Goal: Find specific page/section: Find specific page/section

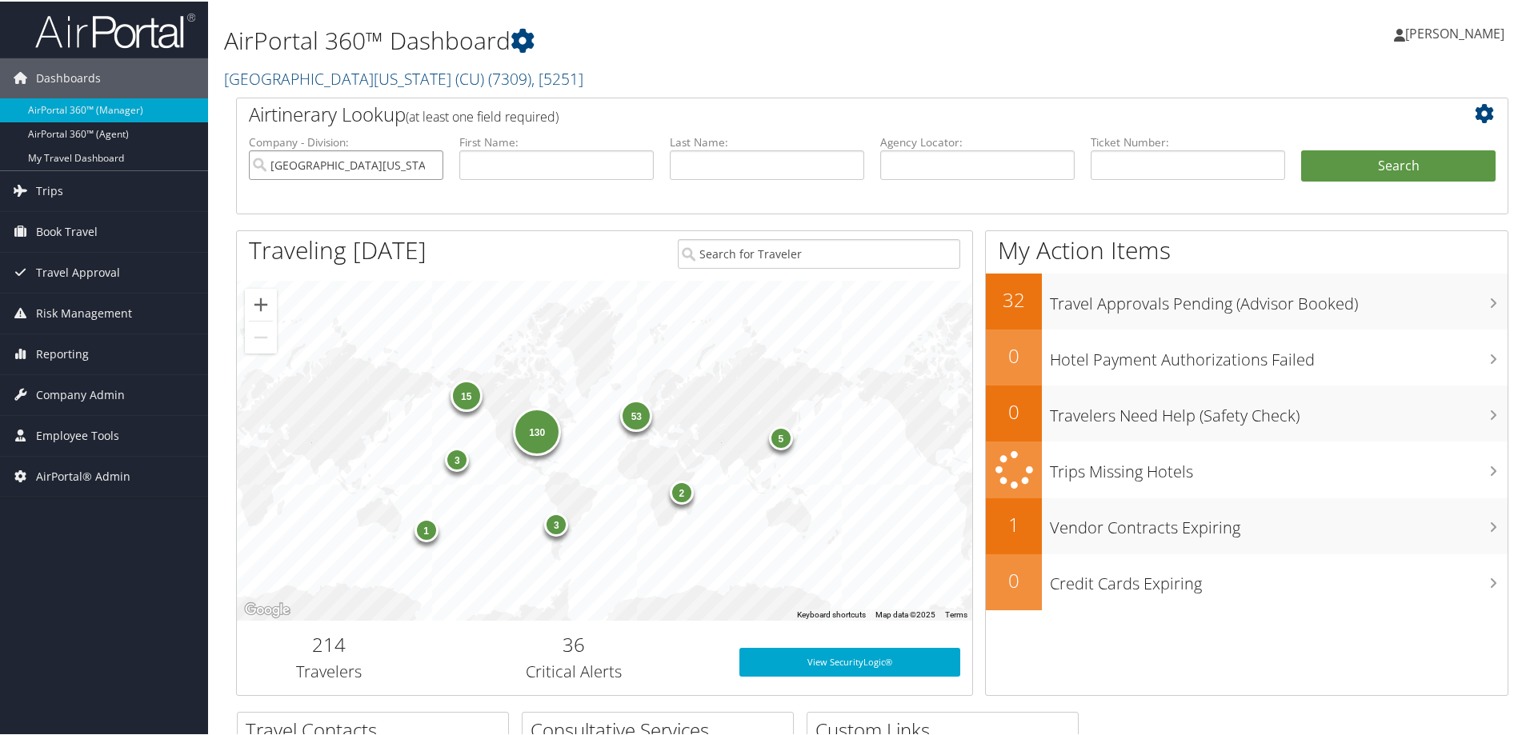
click at [282, 166] on input "[GEOGRAPHIC_DATA][US_STATE] (CU)" at bounding box center [346, 164] width 194 height 30
click at [100, 435] on span "Employee Tools" at bounding box center [77, 434] width 83 height 40
click at [107, 381] on span "Company Admin" at bounding box center [80, 394] width 89 height 40
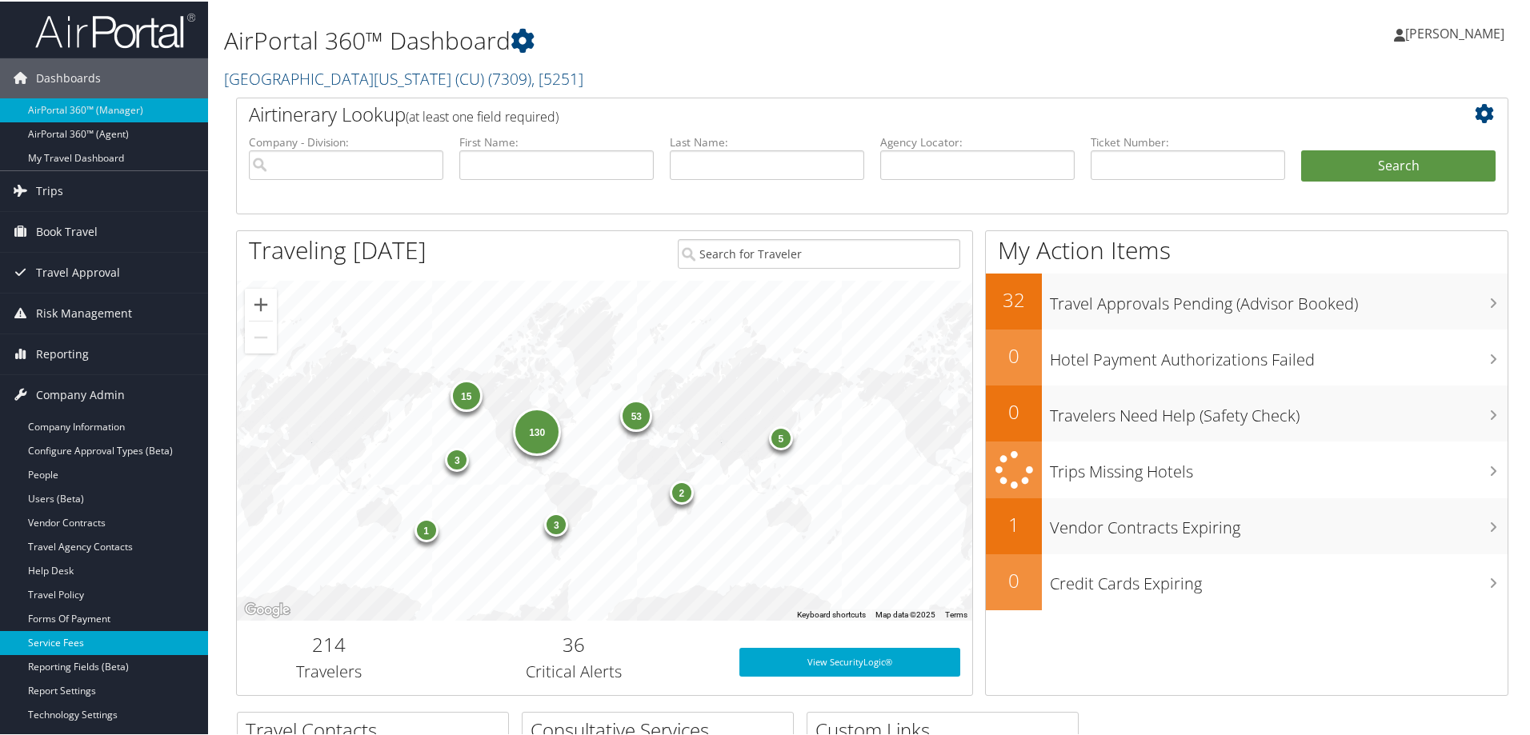
click at [128, 632] on link "Service Fees" at bounding box center [104, 642] width 208 height 24
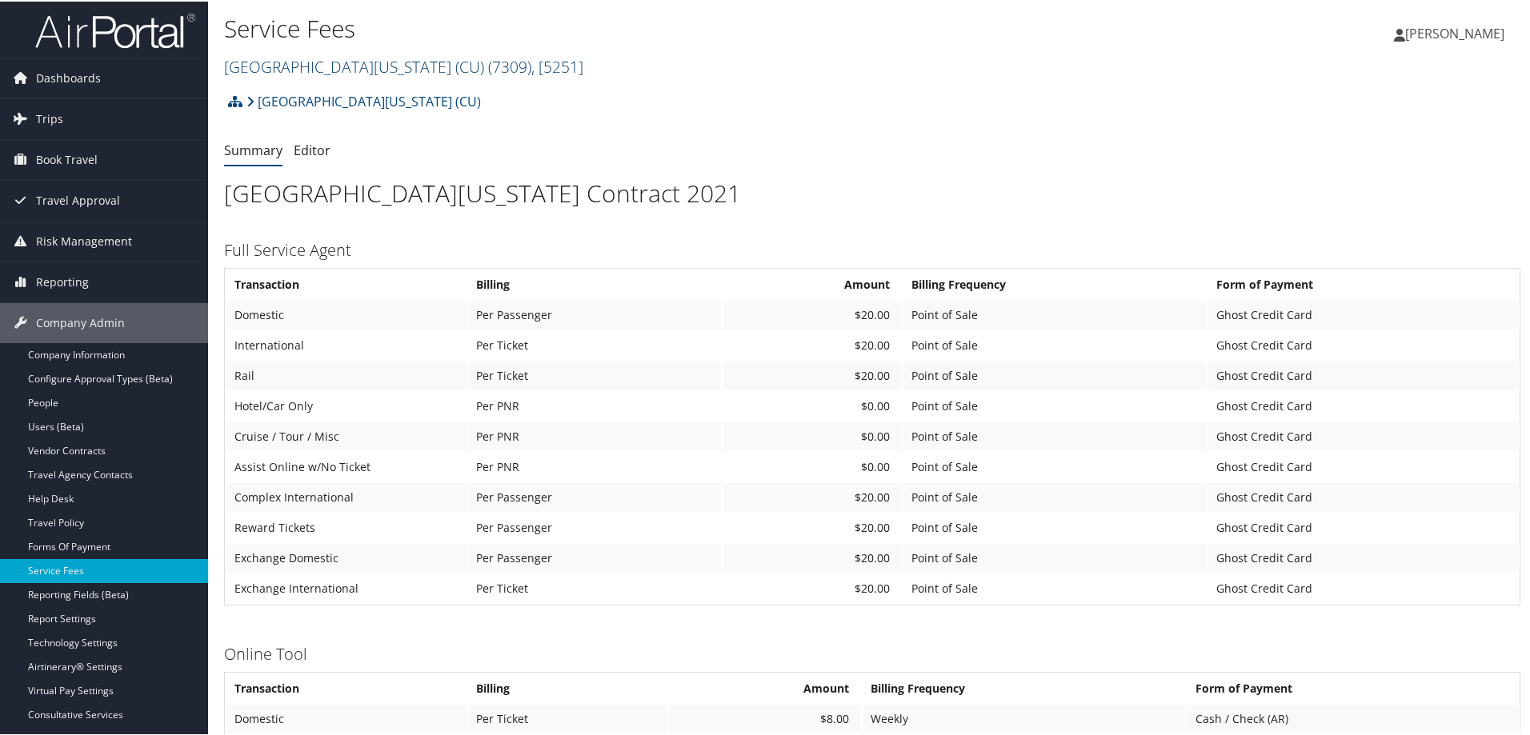
click at [531, 64] on span ", [ 5251 ]" at bounding box center [557, 65] width 52 height 22
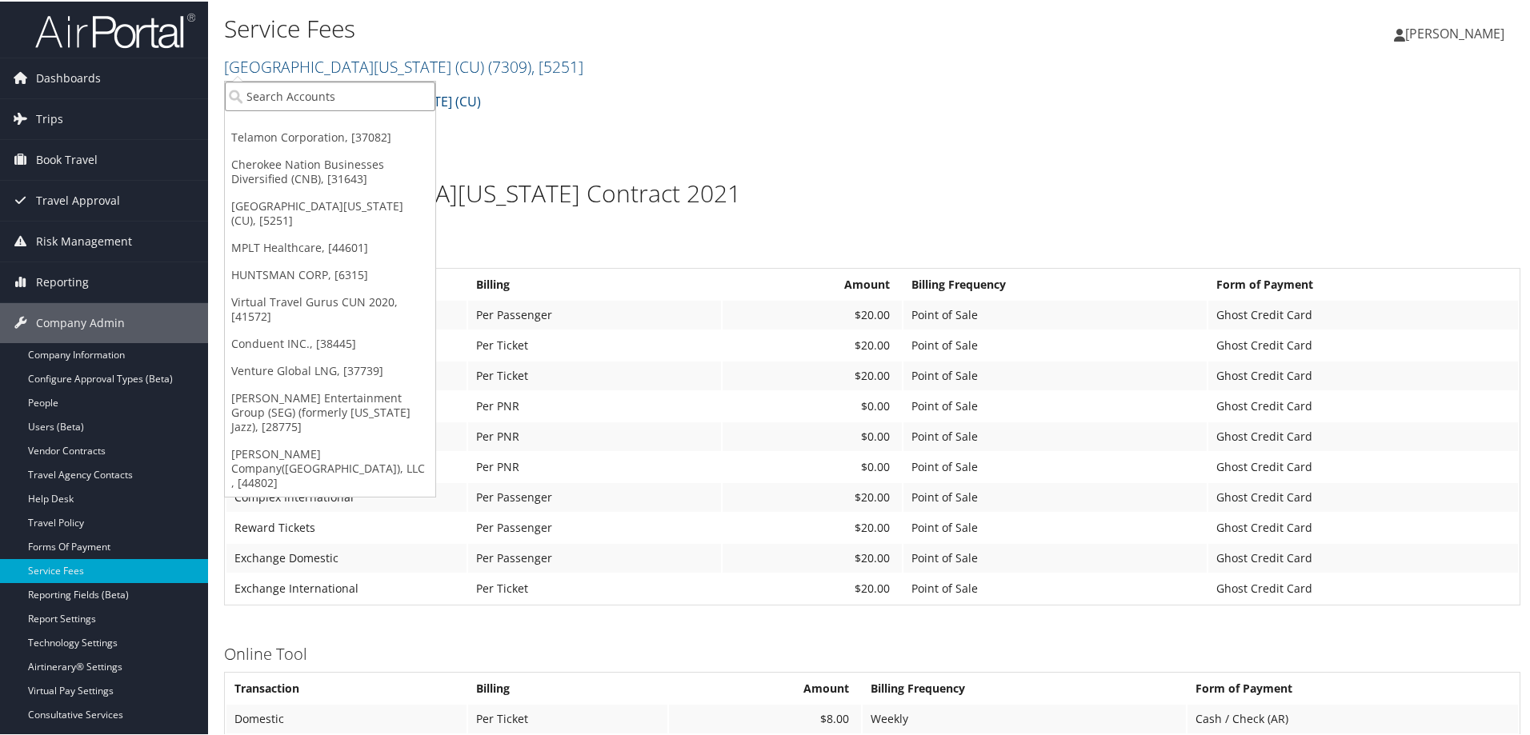
paste input "2497"
type input "2497"
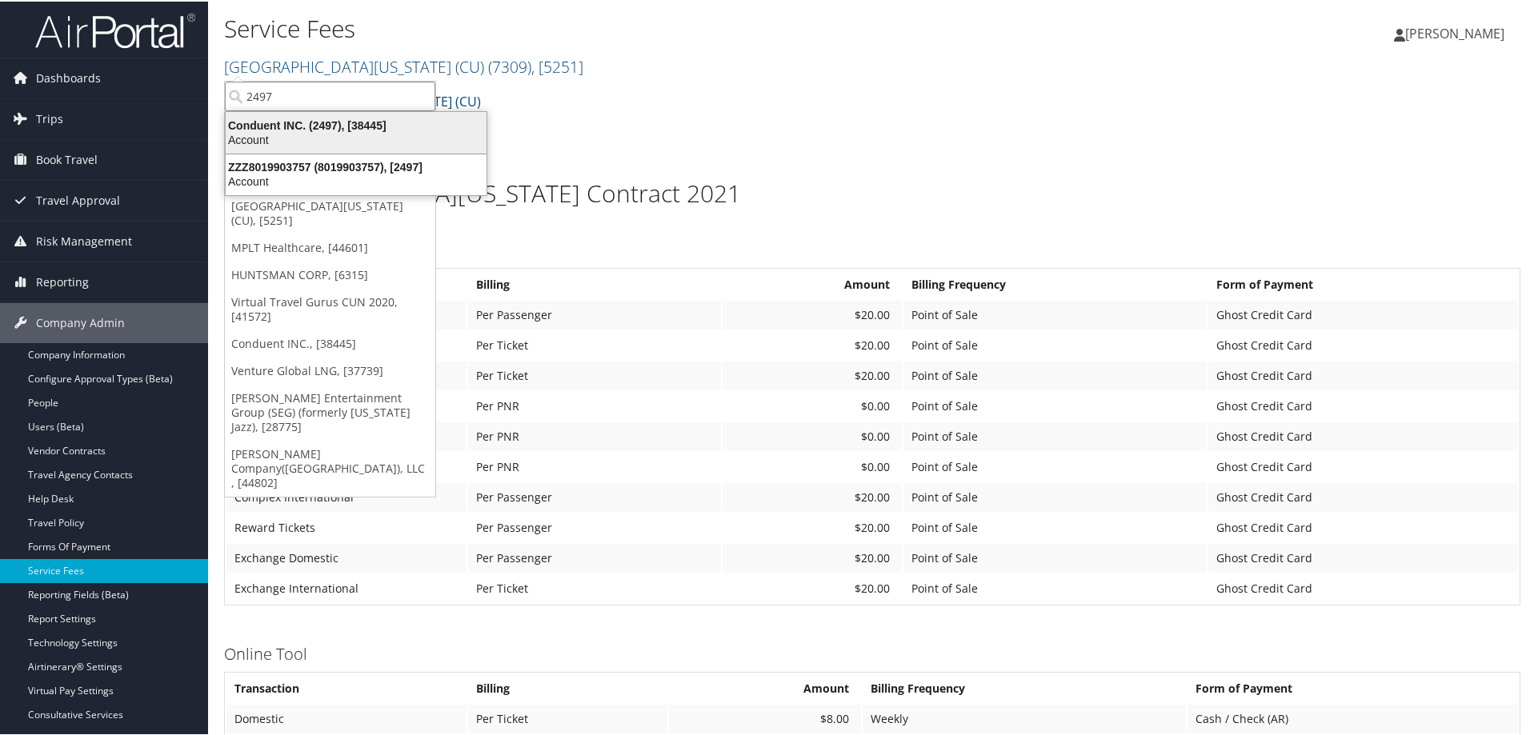
click at [347, 121] on div "Conduent INC. (2497), [38445]" at bounding box center [356, 124] width 280 height 14
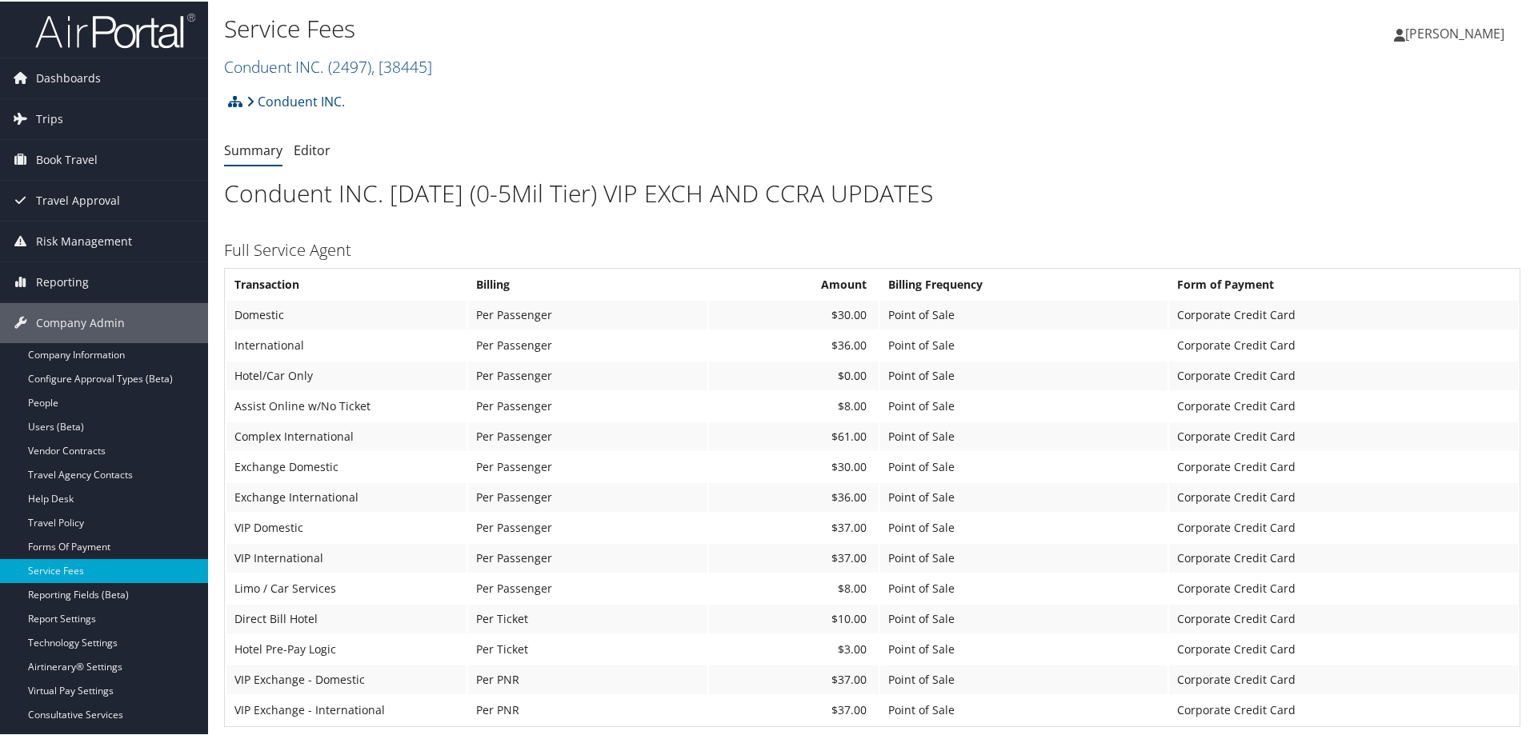
click at [443, 67] on h2 "Conduent INC. ( 2497 ) , [ 38445 ]" at bounding box center [656, 63] width 864 height 27
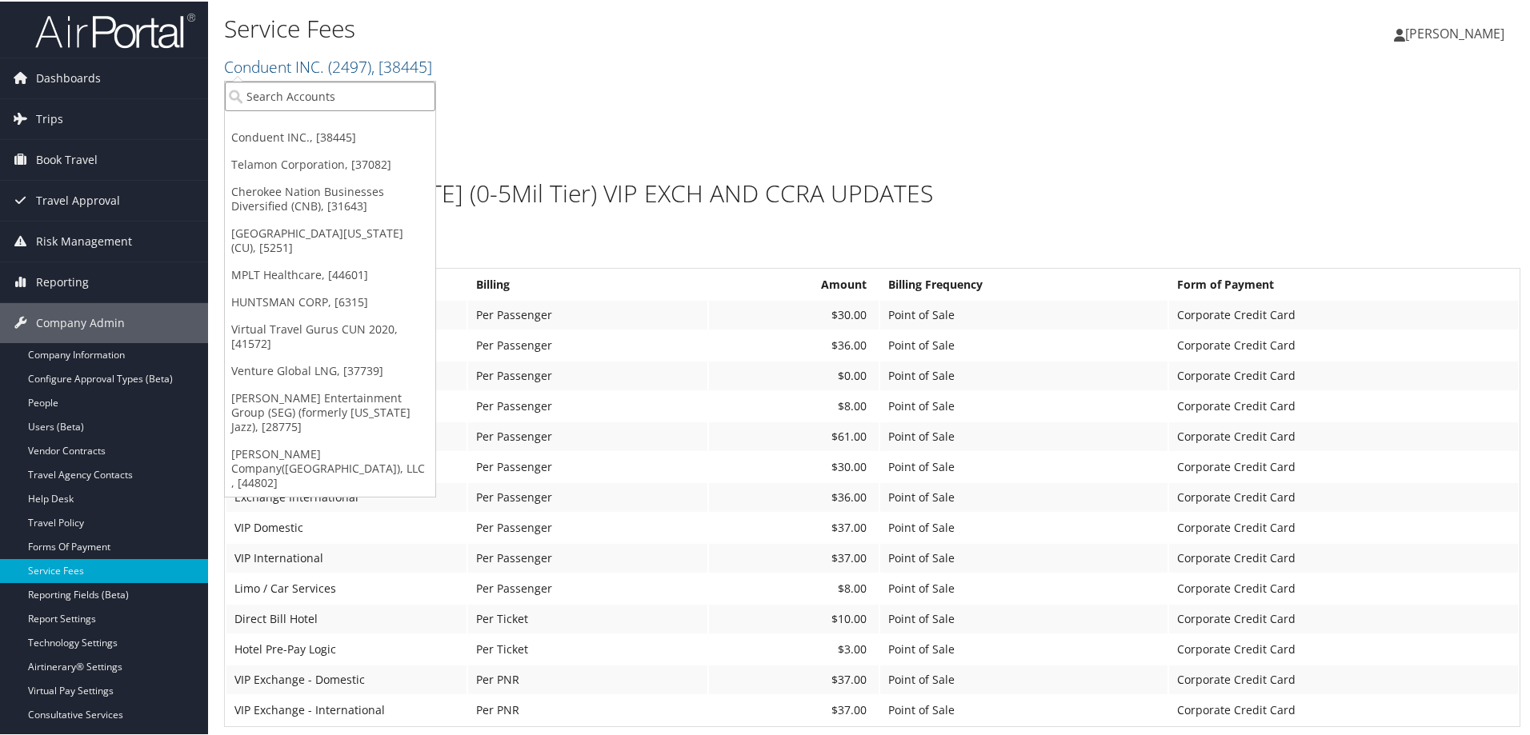
click at [347, 89] on input "search" at bounding box center [330, 95] width 210 height 30
paste input "2497"
type input "2497"
